Goal: Task Accomplishment & Management: Use online tool/utility

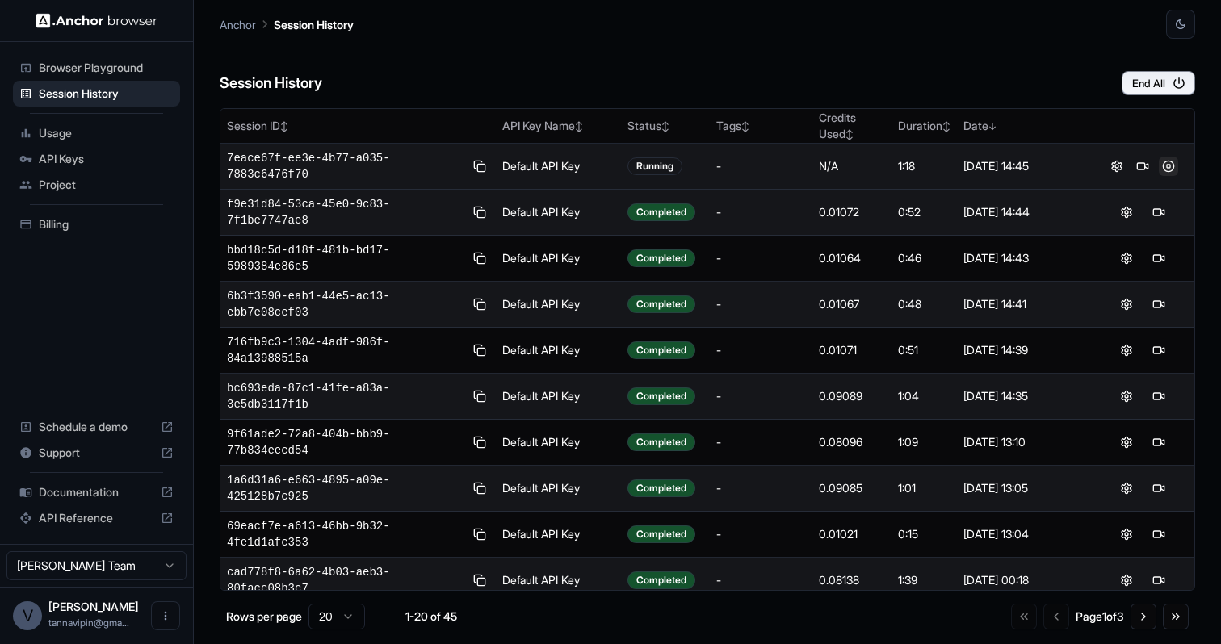
click at [1163, 170] on button at bounding box center [1167, 166] width 19 height 19
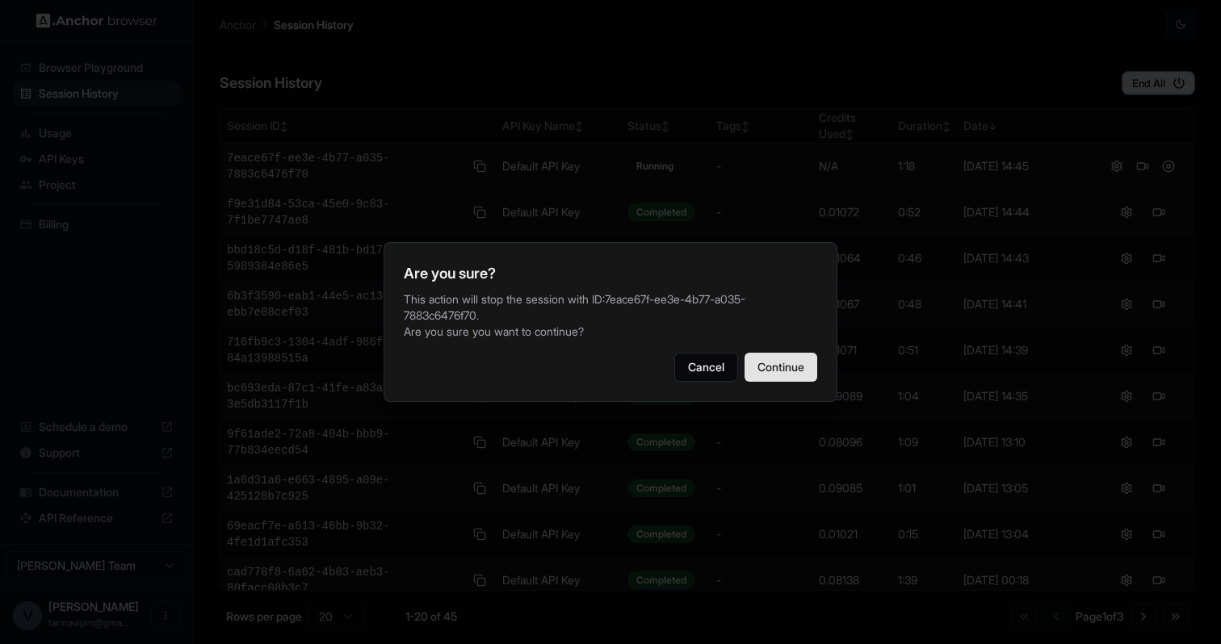
click at [792, 360] on button "Continue" at bounding box center [780, 367] width 73 height 29
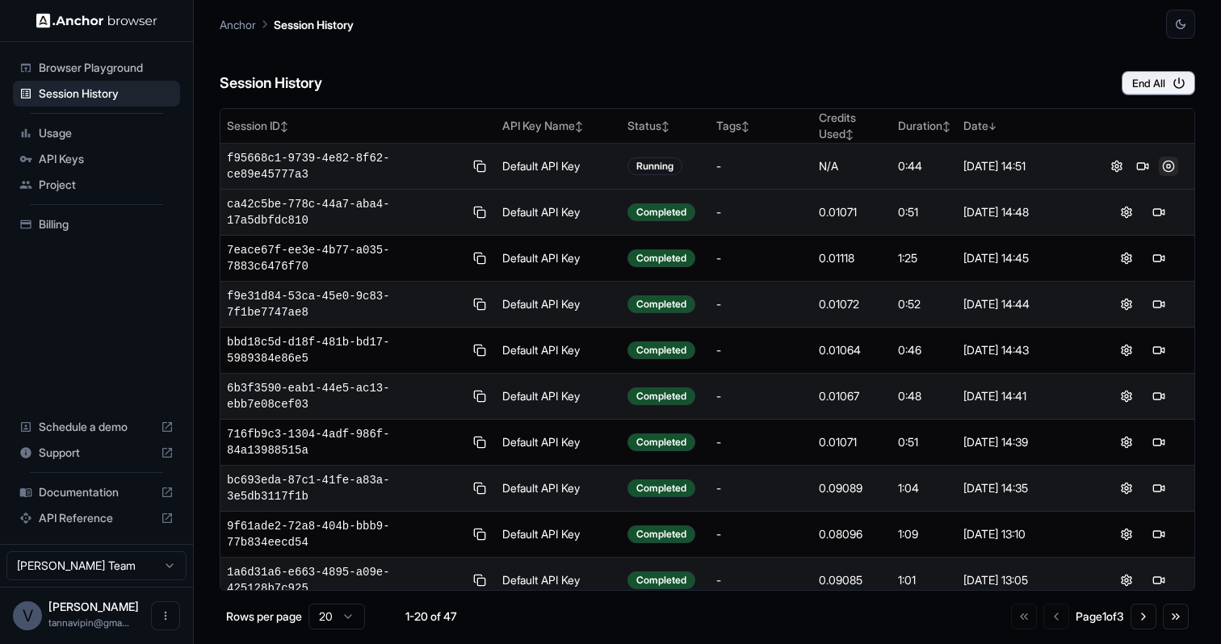
click at [1168, 170] on button at bounding box center [1167, 166] width 19 height 19
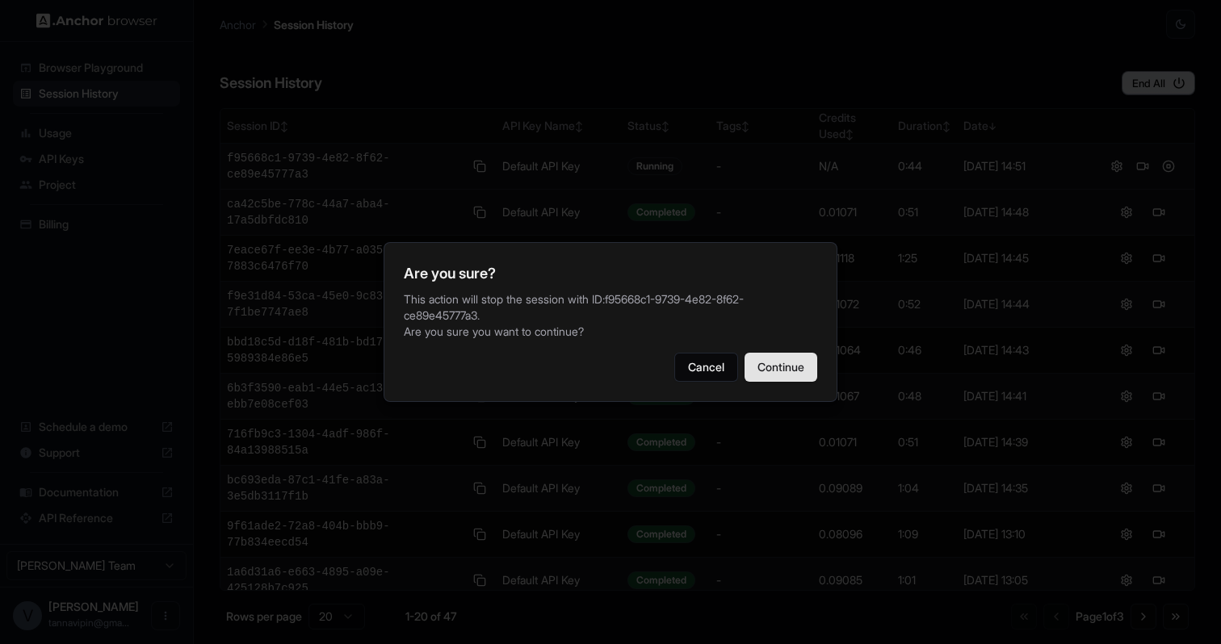
click at [762, 362] on button "Continue" at bounding box center [780, 367] width 73 height 29
